Goal: Transaction & Acquisition: Purchase product/service

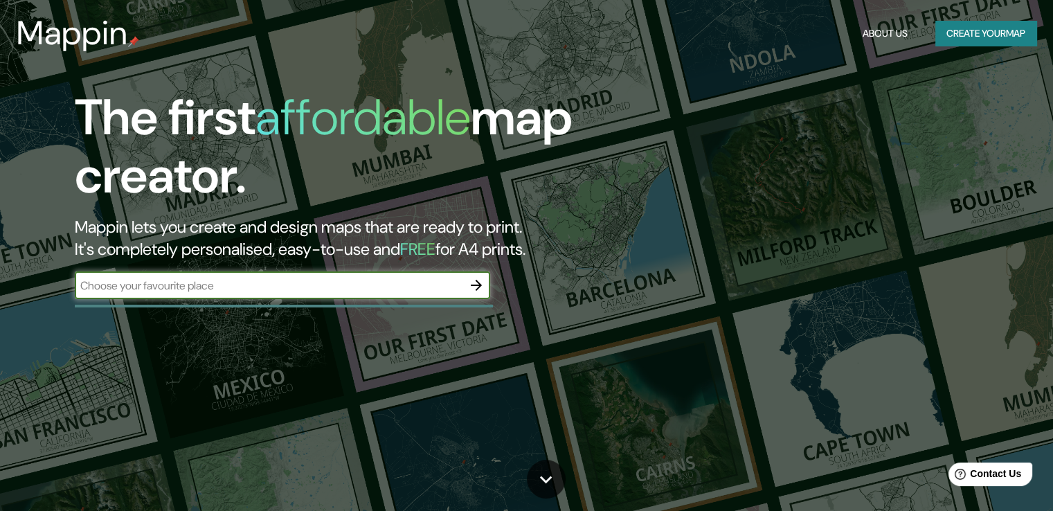
click at [289, 288] on input "text" at bounding box center [269, 286] width 388 height 16
type input "malaga"
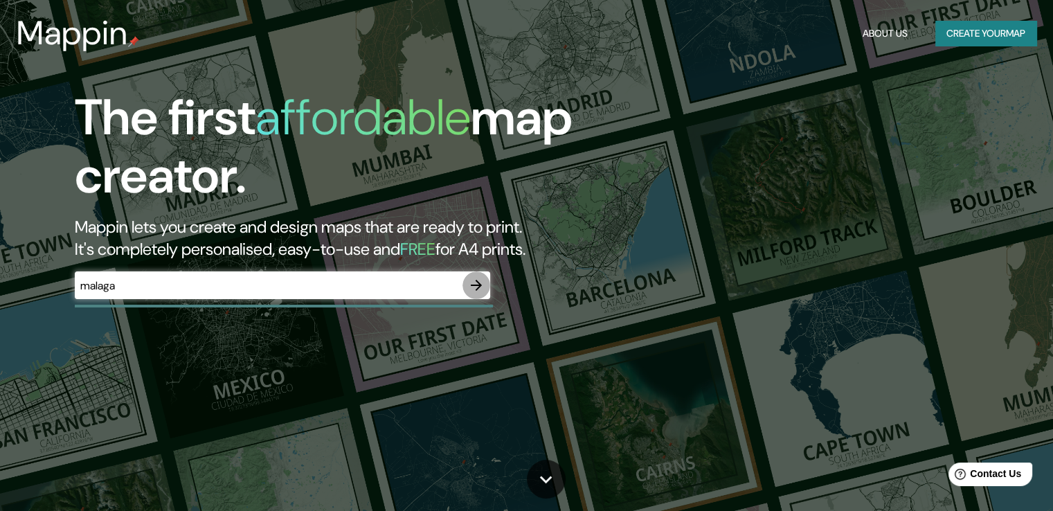
click at [469, 284] on icon "button" at bounding box center [476, 285] width 17 height 17
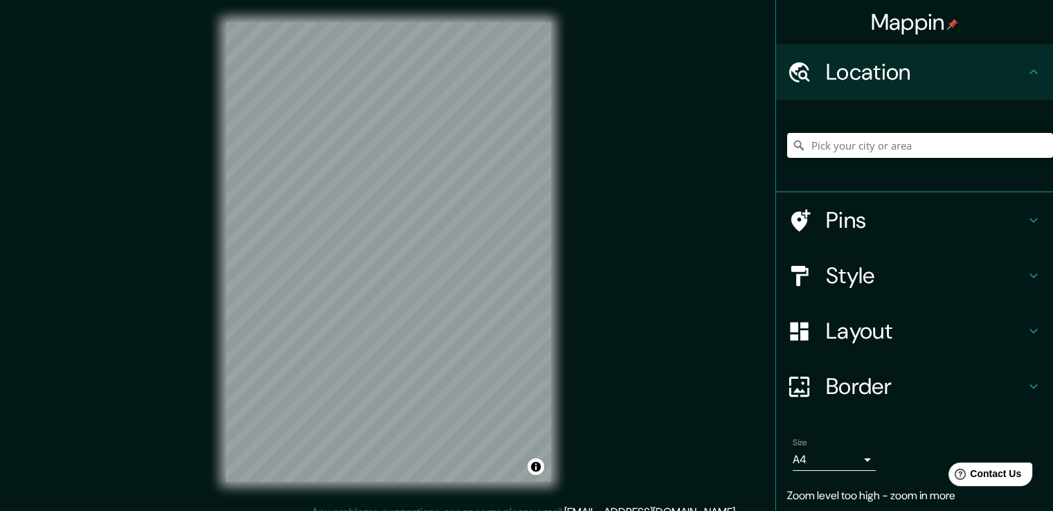
click at [551, 89] on div "© Mapbox © OpenStreetMap Improve this map" at bounding box center [389, 252] width 370 height 504
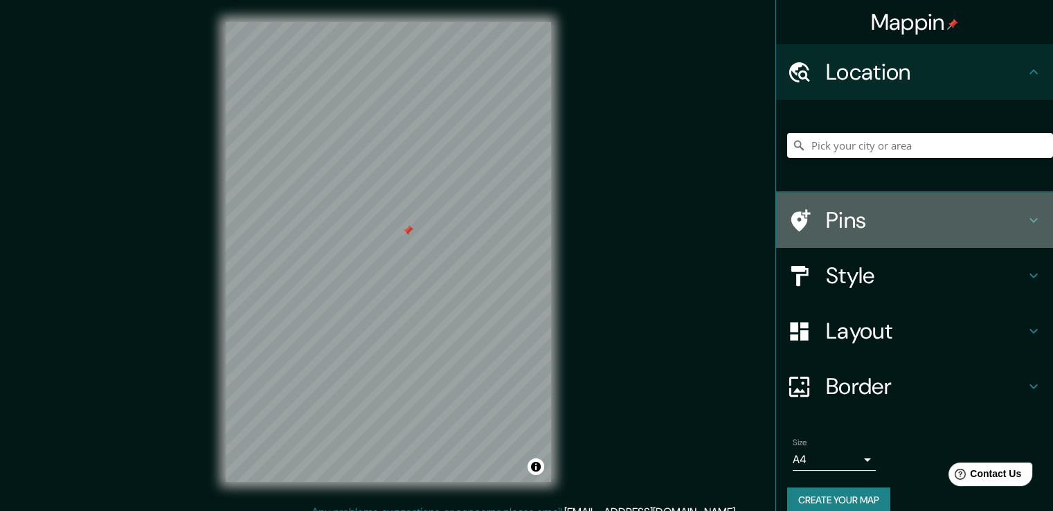
click at [844, 210] on h4 "Pins" at bounding box center [925, 220] width 199 height 28
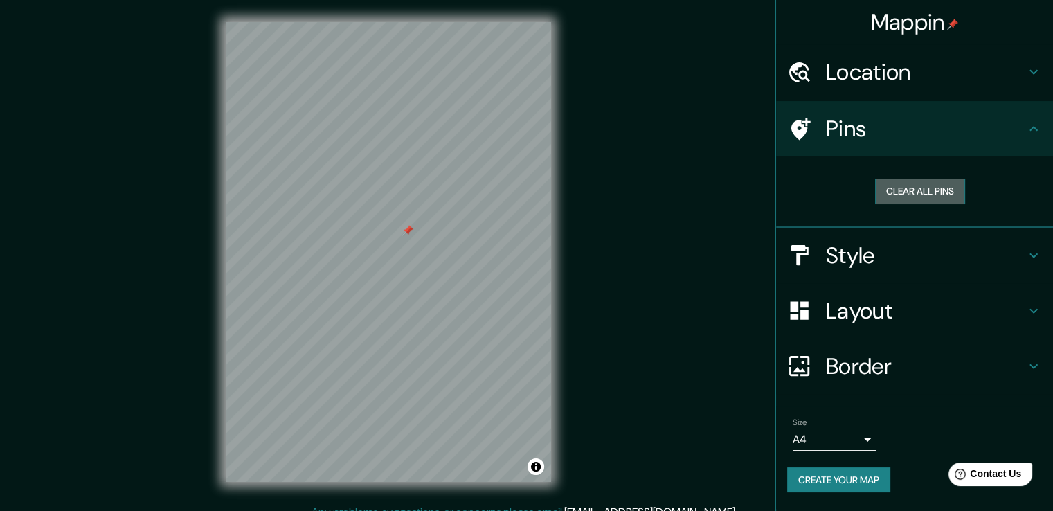
click at [888, 195] on button "Clear all pins" at bounding box center [920, 192] width 90 height 26
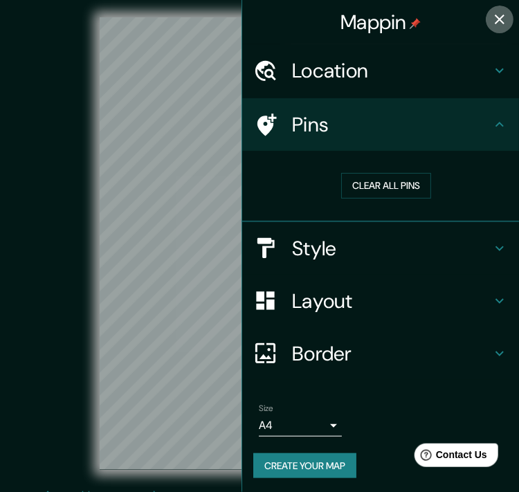
click at [496, 11] on icon "button" at bounding box center [500, 19] width 17 height 17
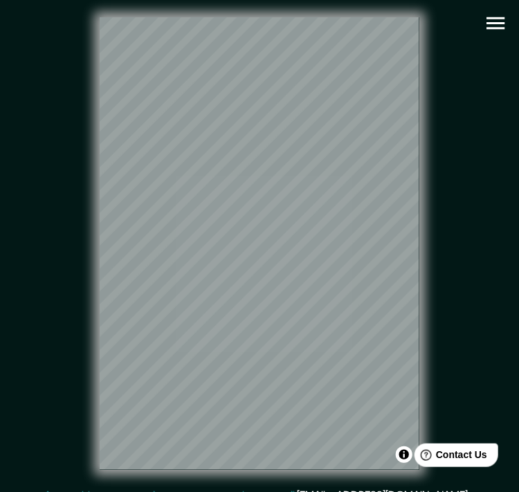
click at [500, 20] on icon "button" at bounding box center [496, 23] width 24 height 24
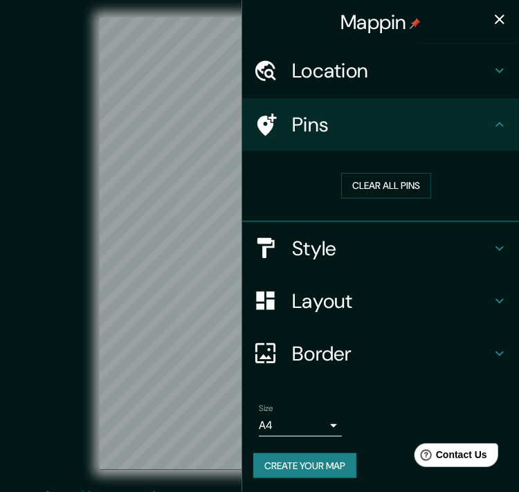
click at [418, 250] on h4 "Style" at bounding box center [391, 248] width 199 height 25
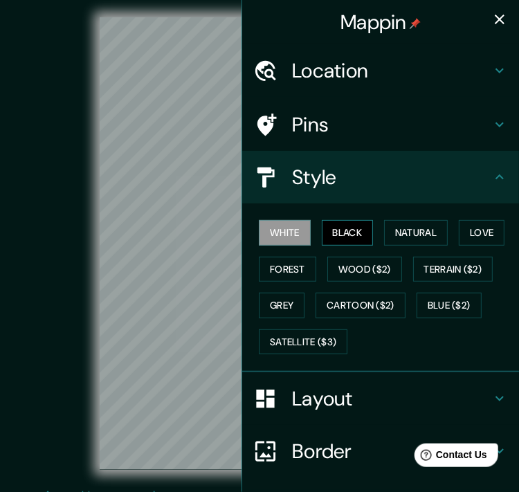
click at [352, 228] on button "Black" at bounding box center [348, 233] width 52 height 26
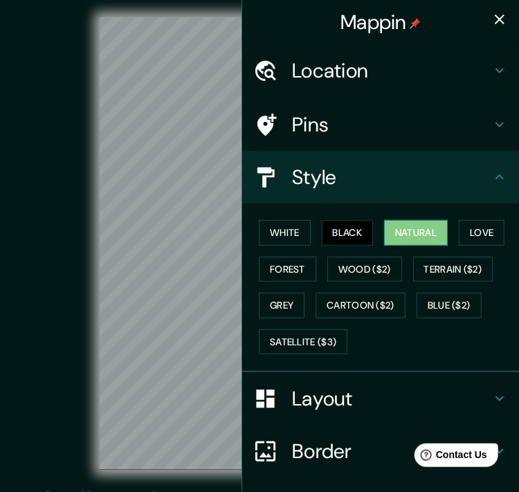
click at [417, 225] on button "Natural" at bounding box center [416, 233] width 64 height 26
click at [281, 263] on button "Forest" at bounding box center [287, 270] width 57 height 26
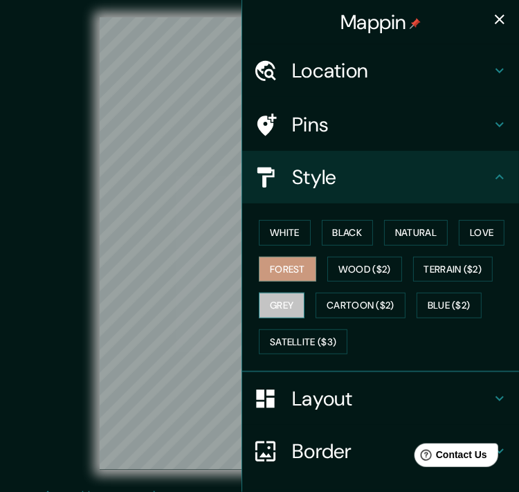
click at [274, 300] on button "Grey" at bounding box center [282, 306] width 46 height 26
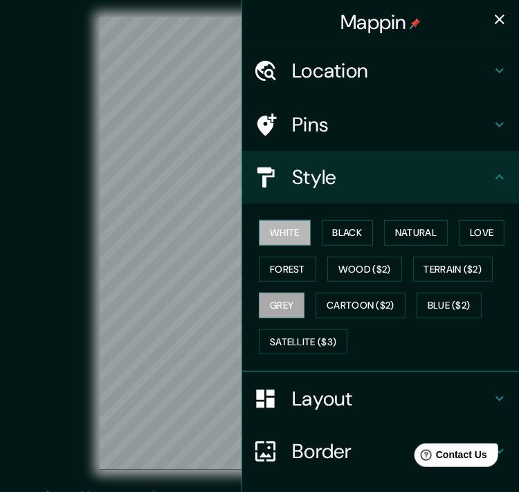
click at [294, 234] on button "White" at bounding box center [285, 233] width 52 height 26
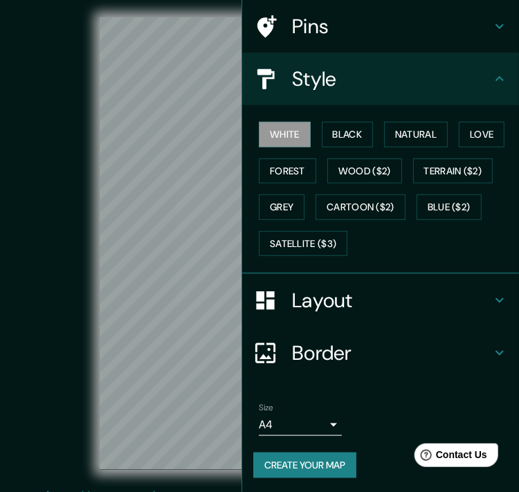
scroll to position [26, 0]
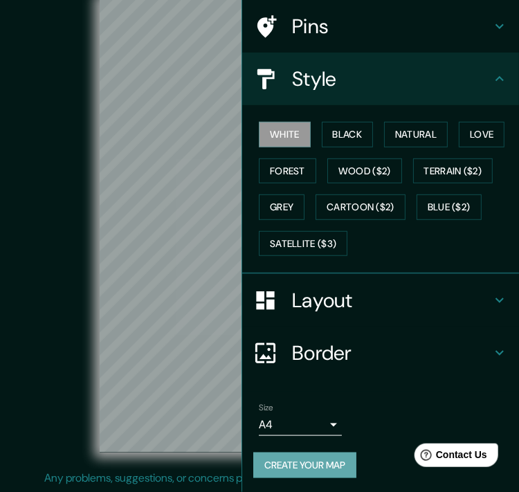
click at [305, 453] on button "Create your map" at bounding box center [304, 466] width 103 height 26
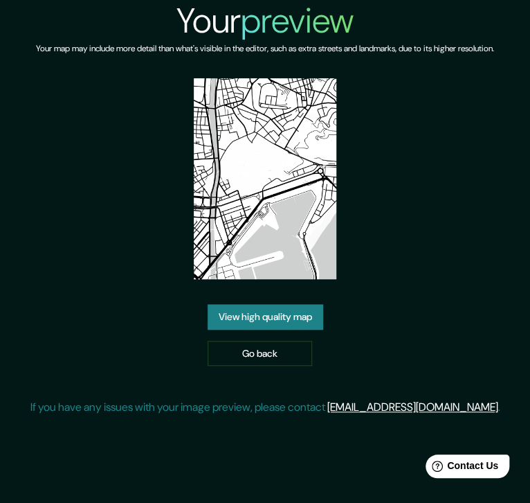
click at [280, 319] on link "View high quality map" at bounding box center [266, 317] width 116 height 26
